Goal: Information Seeking & Learning: Find specific fact

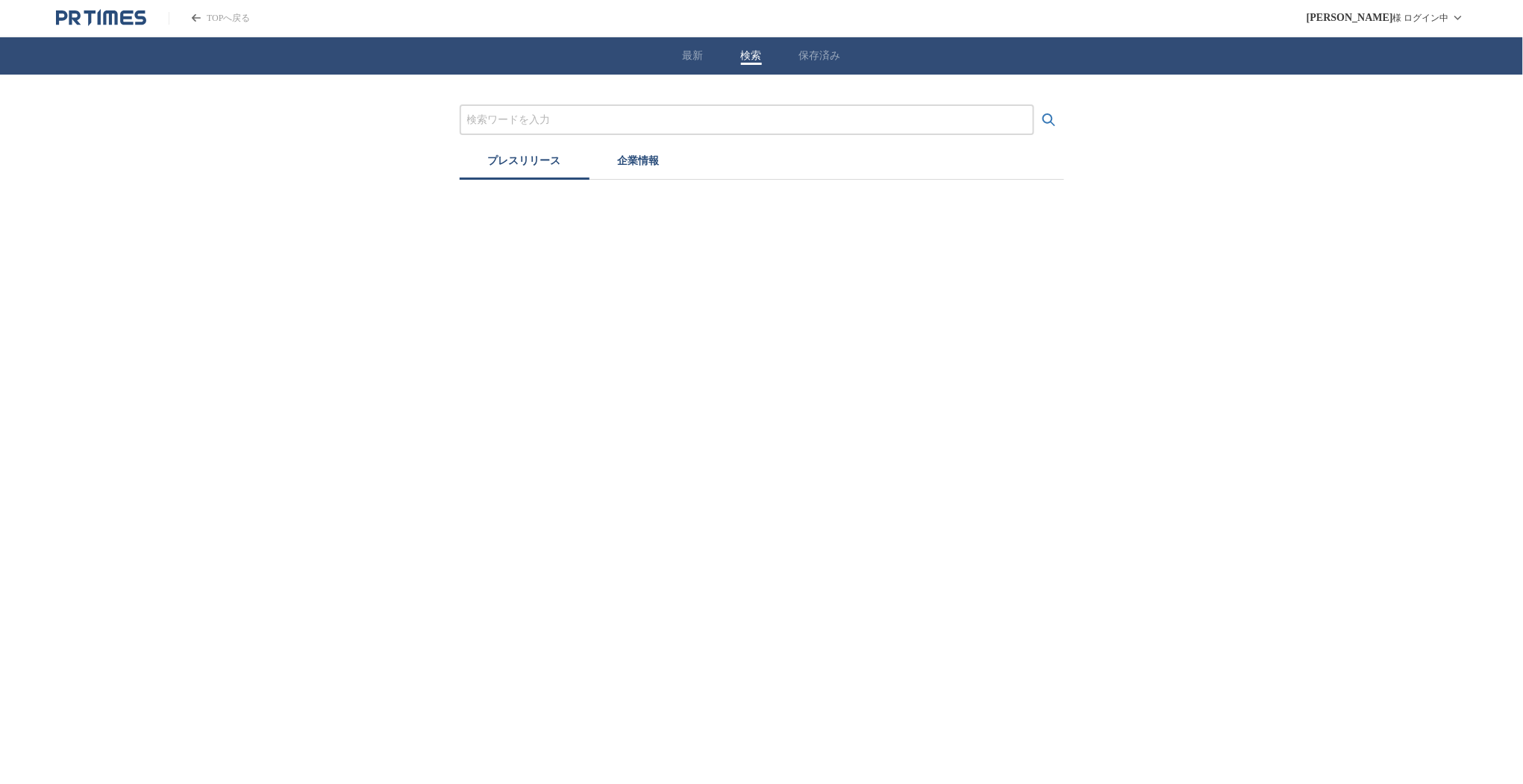
click at [752, 60] on button "検索" at bounding box center [751, 56] width 21 height 14
click at [568, 120] on input "プレスリリースおよび企業を検索する" at bounding box center [747, 120] width 560 height 17
click at [1035, 106] on button "検索する" at bounding box center [1049, 120] width 30 height 30
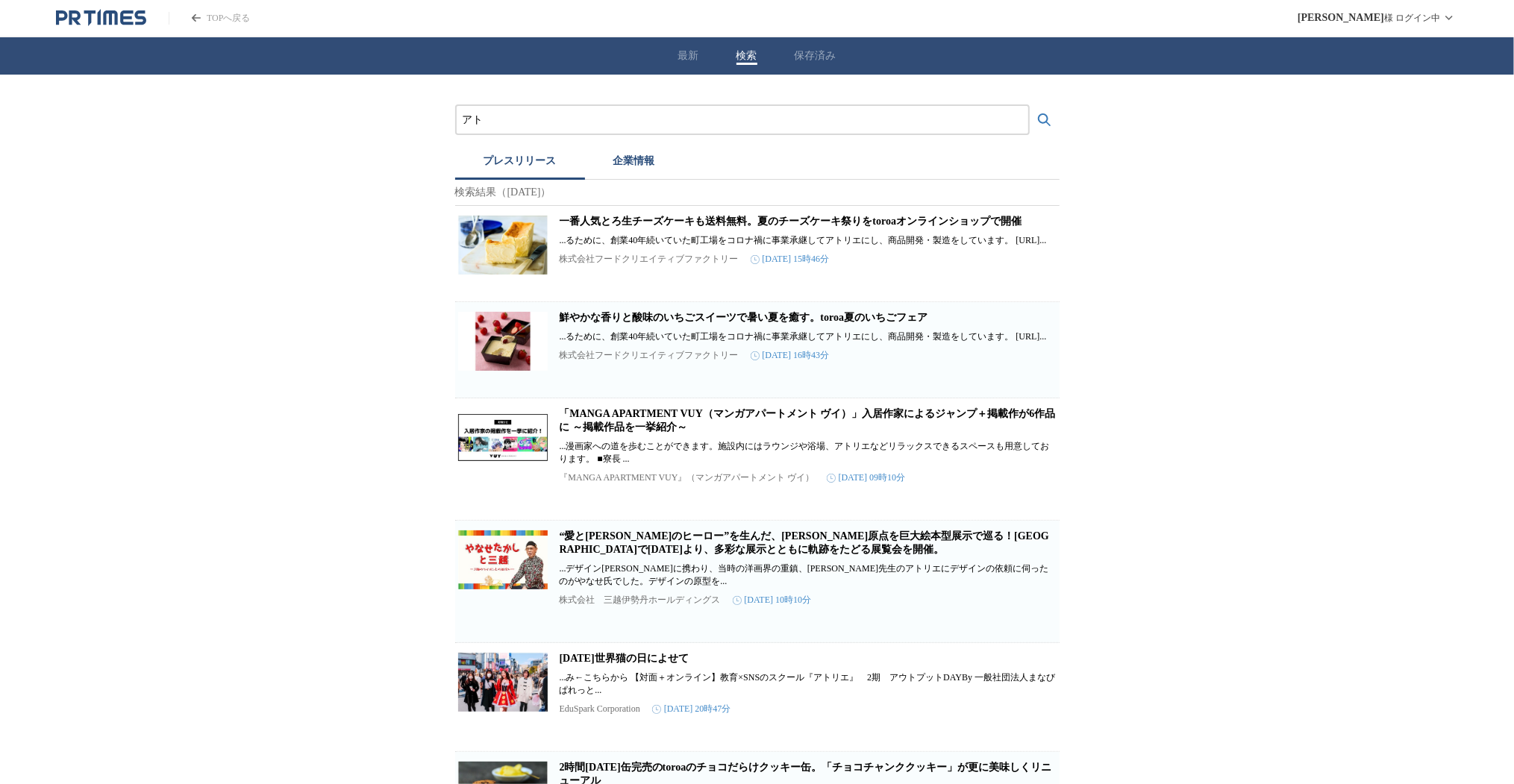
type input "ア"
click at [1030, 106] on button "検索する" at bounding box center [1045, 120] width 30 height 30
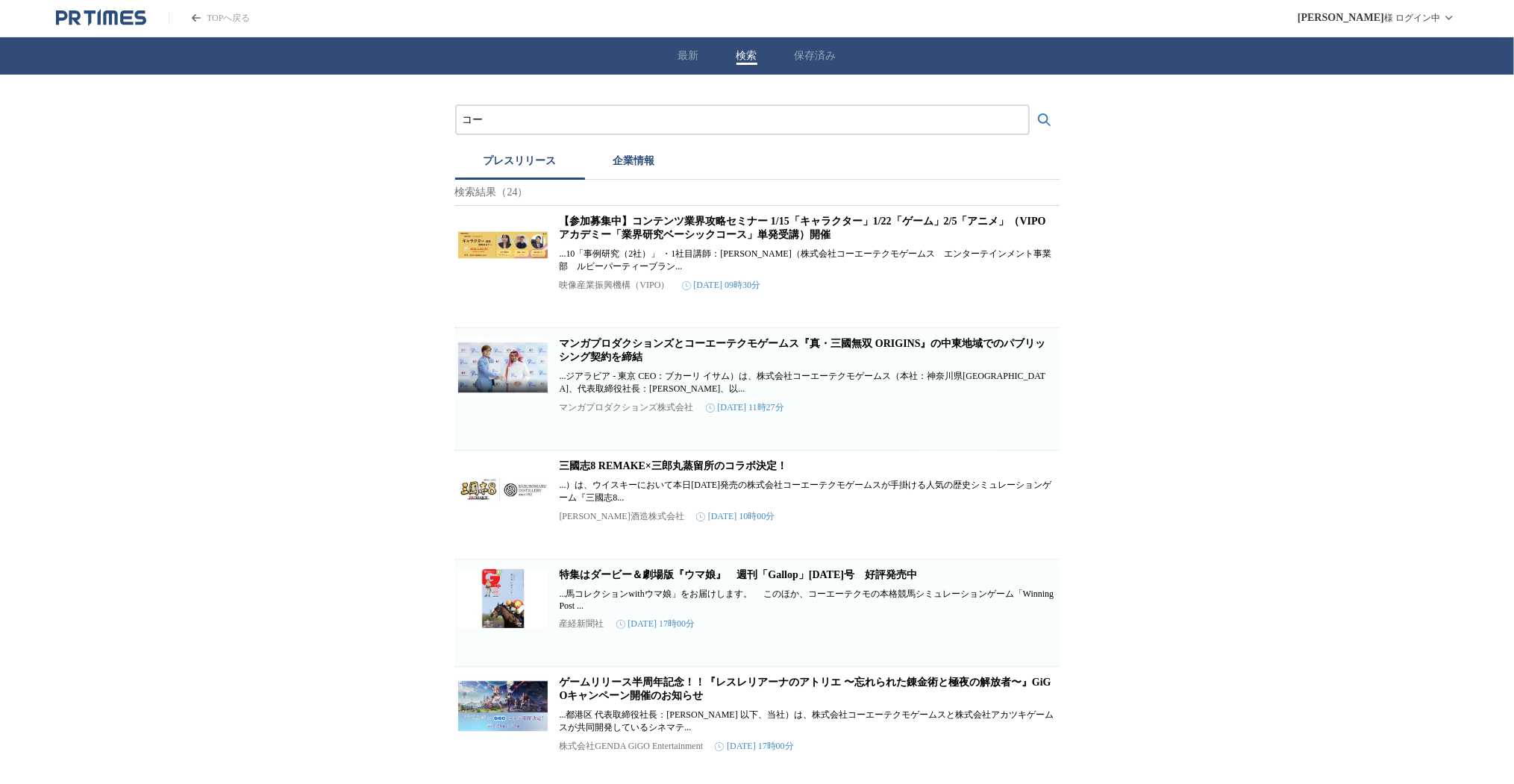
type input "コ"
click at [1030, 106] on button "検索する" at bounding box center [1045, 120] width 30 height 30
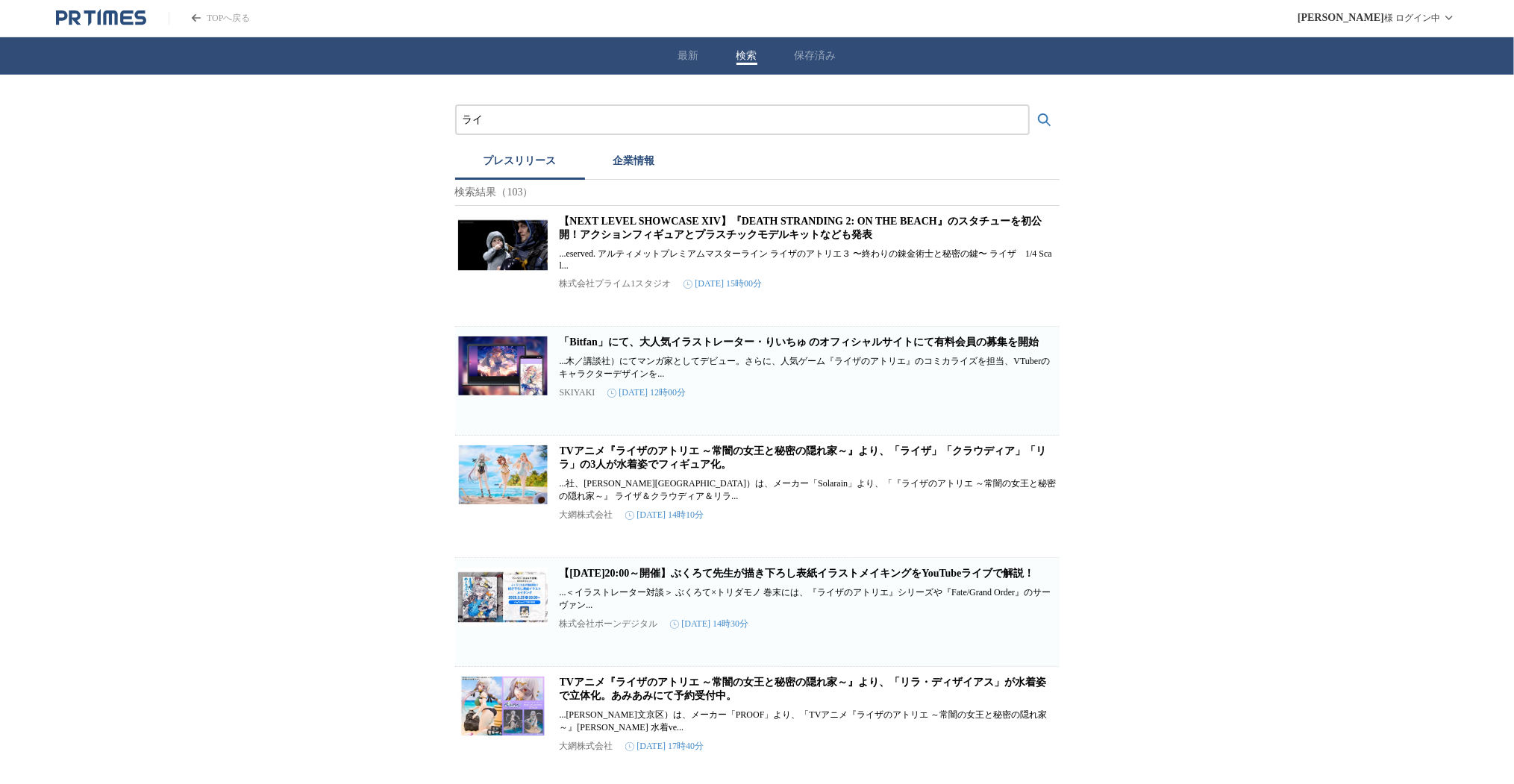
type input "ラ"
type input "ペルソナ4"
click at [1030, 106] on button "検索する" at bounding box center [1045, 120] width 30 height 30
